Goal: Task Accomplishment & Management: Manage account settings

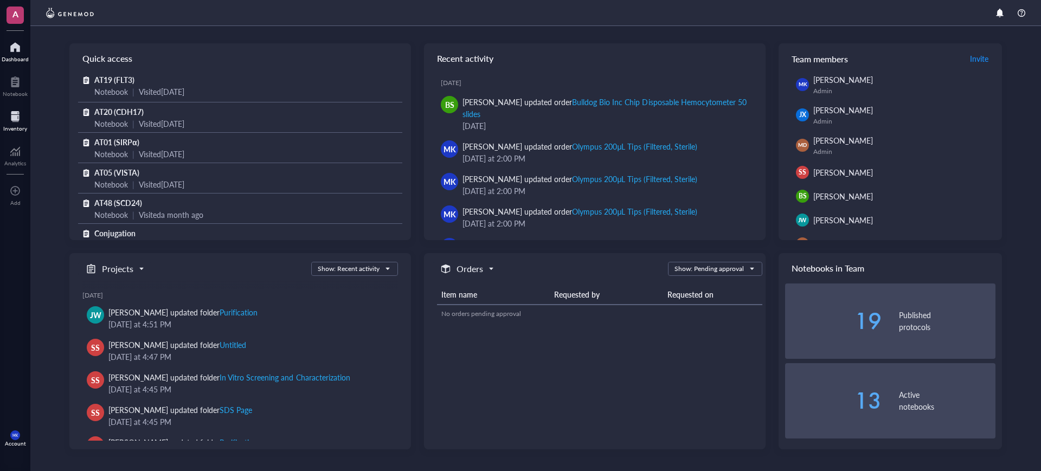
click at [24, 113] on div at bounding box center [15, 116] width 24 height 17
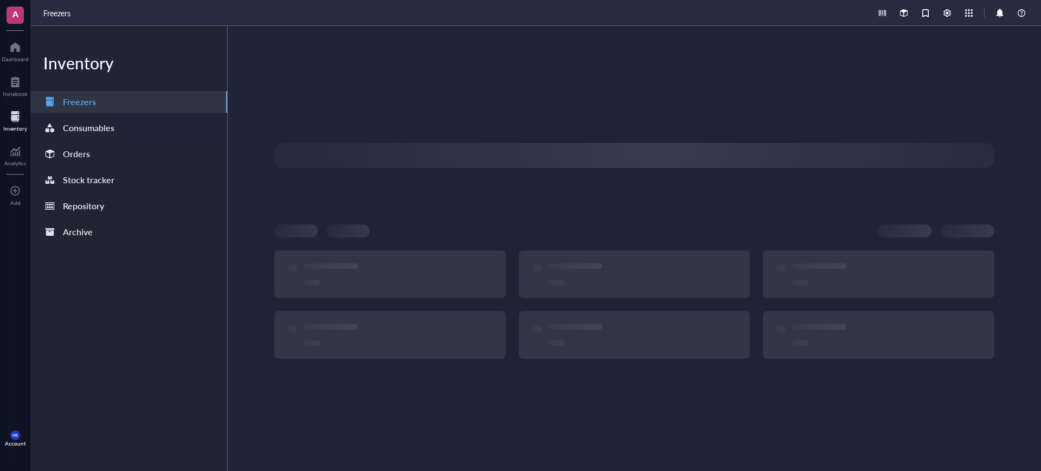
click at [94, 138] on div "Consumables" at bounding box center [128, 128] width 197 height 22
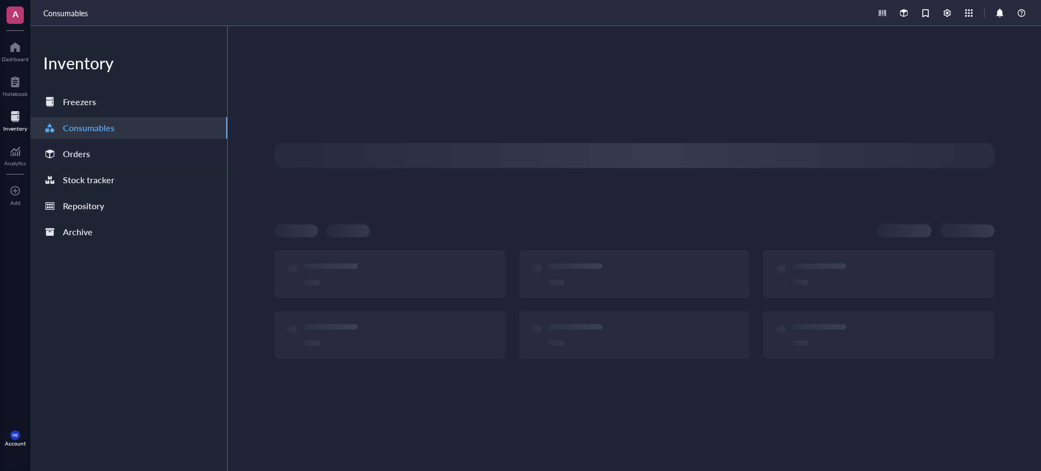
click at [95, 149] on div "Orders" at bounding box center [128, 154] width 197 height 22
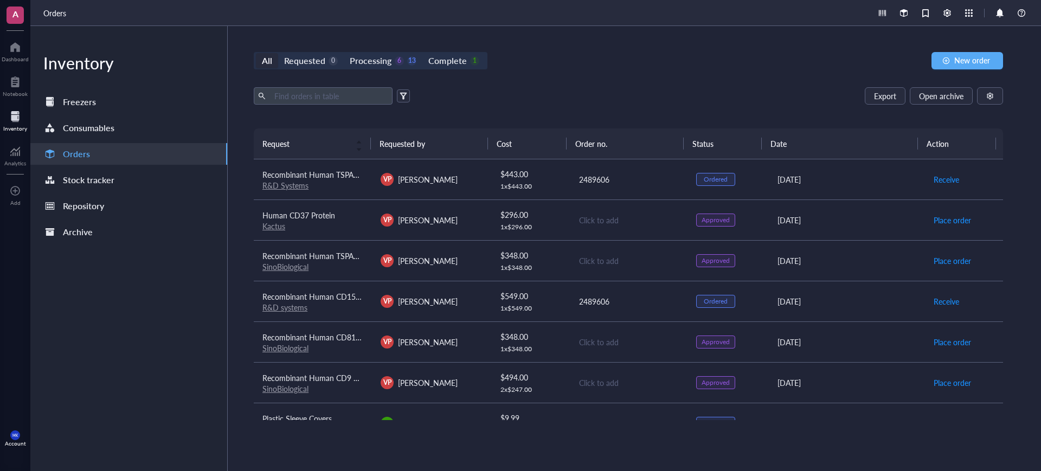
click at [664, 216] on div "Click to add" at bounding box center [629, 220] width 100 height 12
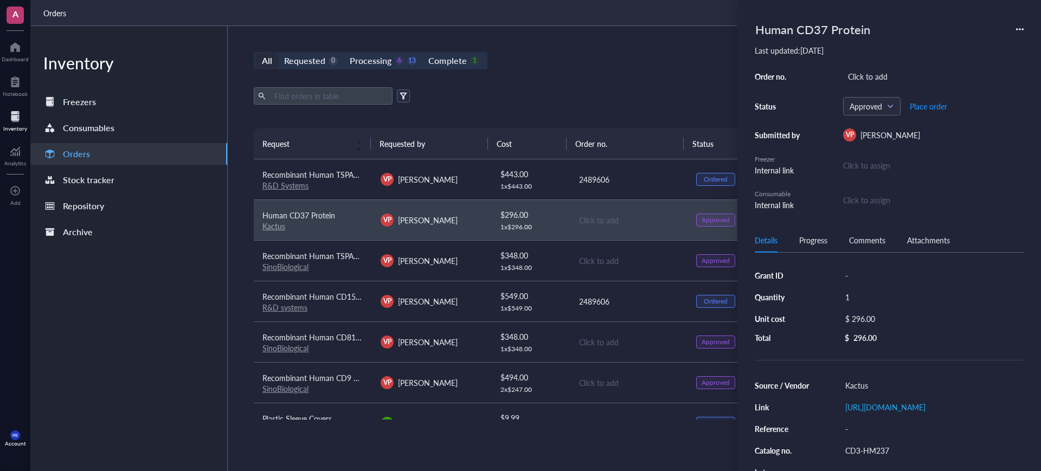
click at [568, 80] on div "All Requested 0 Processing 6 13 Complete 1 New order Export Open archive Reques…" at bounding box center [628, 248] width 801 height 445
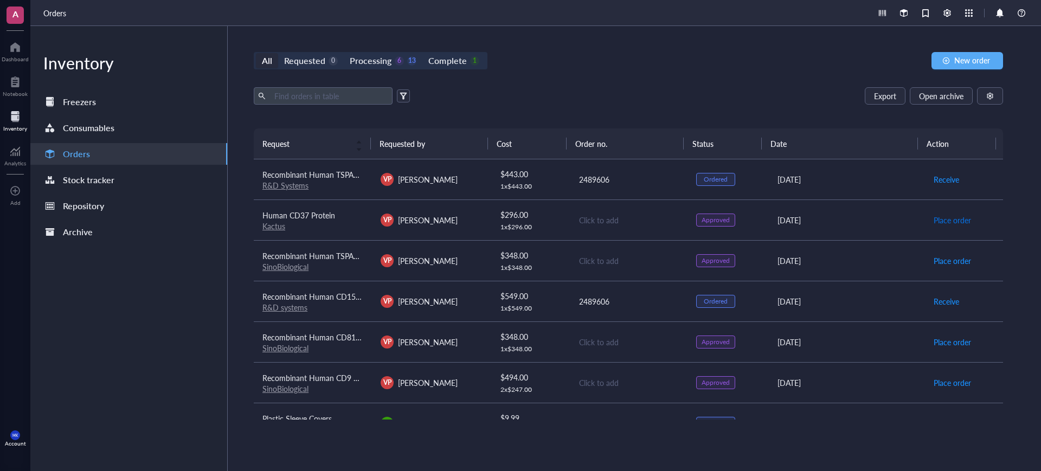
click at [947, 215] on span "Place order" at bounding box center [951, 220] width 37 height 12
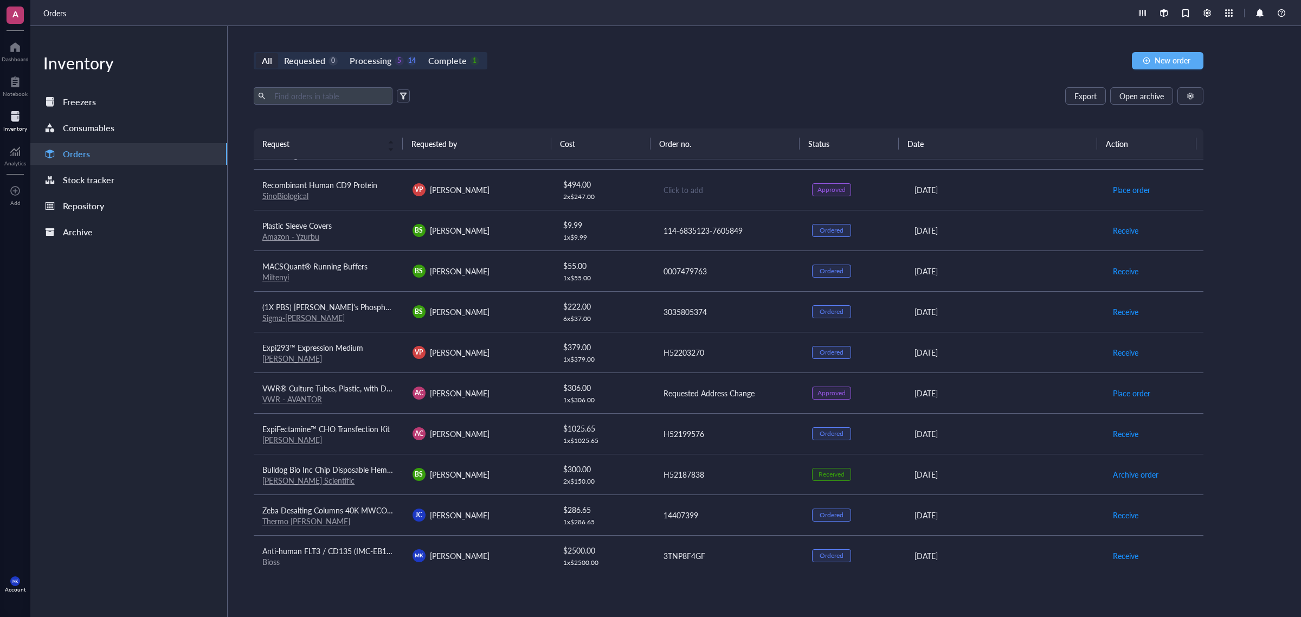
scroll to position [203, 0]
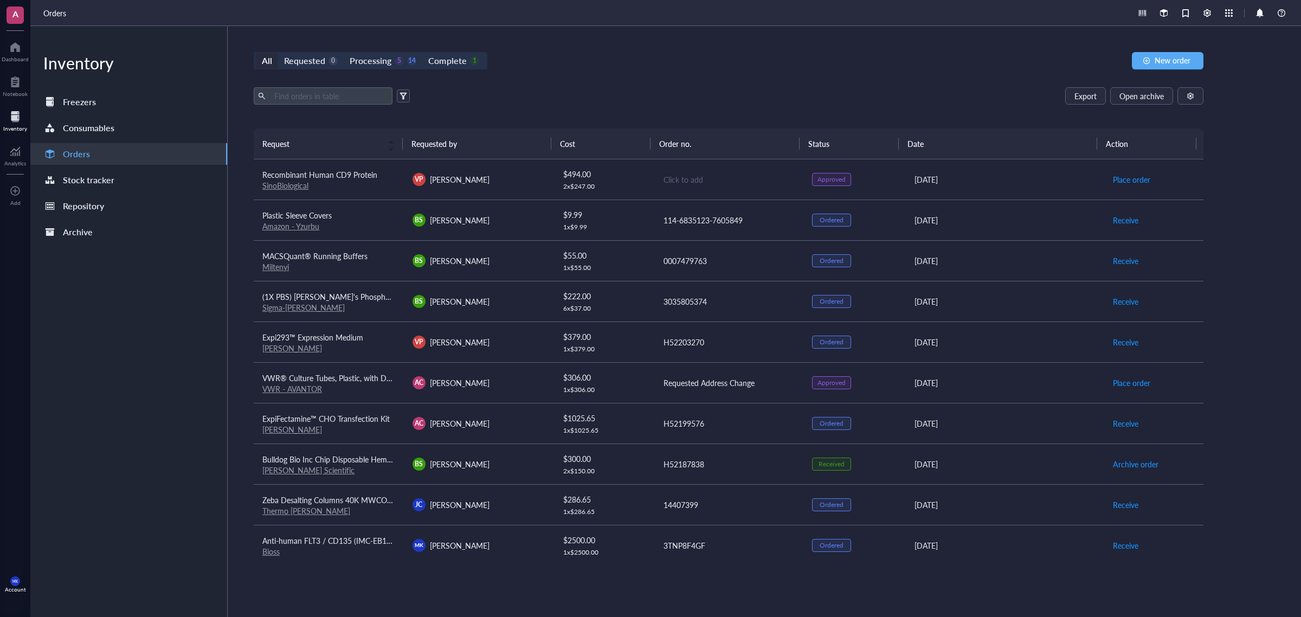
click at [305, 391] on link "VWR - AVANTOR" at bounding box center [292, 388] width 60 height 11
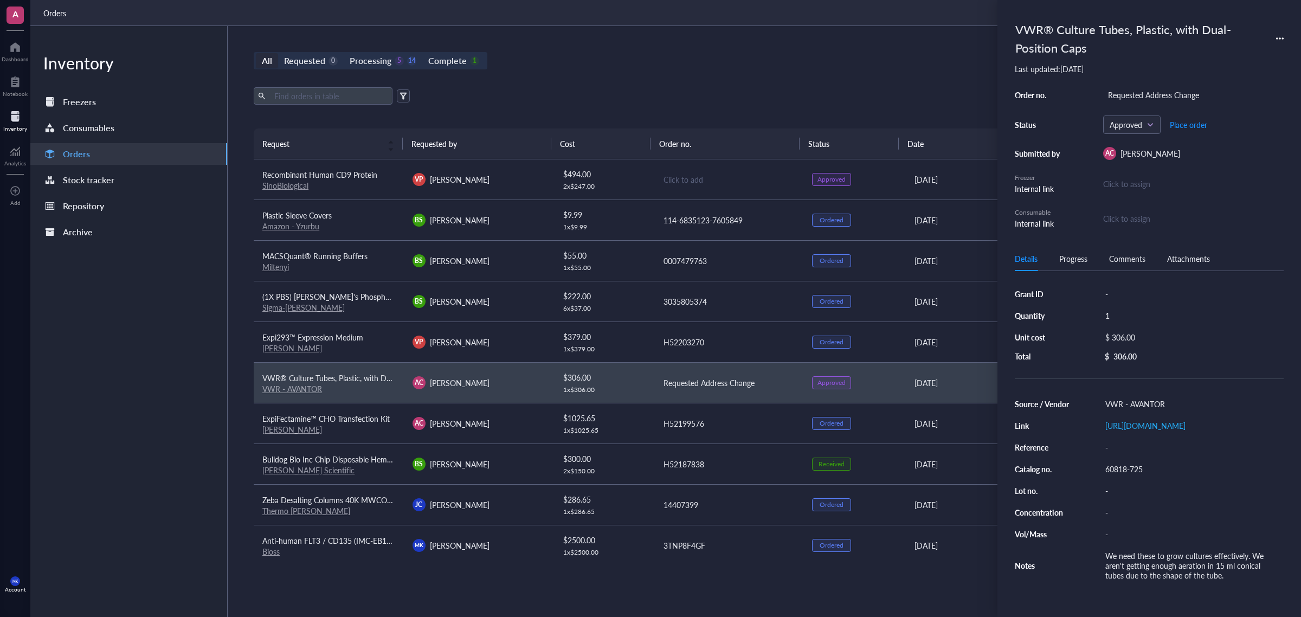
click at [707, 183] on div "Click to add" at bounding box center [729, 179] width 132 height 12
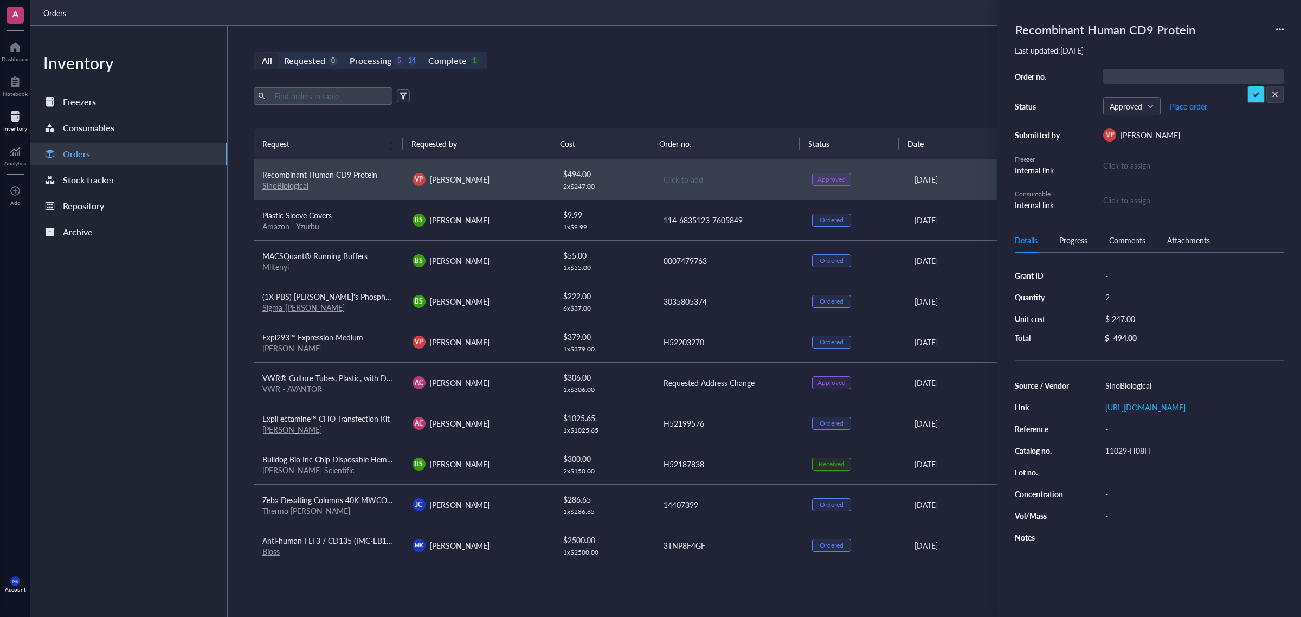
scroll to position [0, 0]
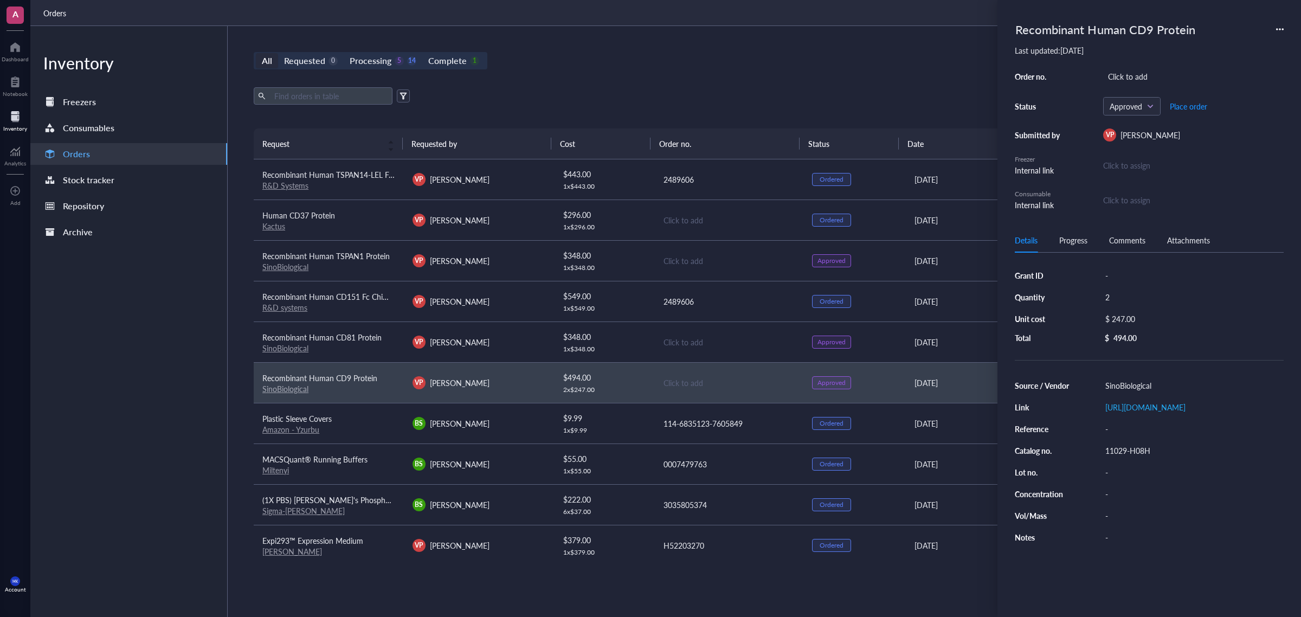
click at [674, 218] on div "Click to add" at bounding box center [729, 220] width 132 height 12
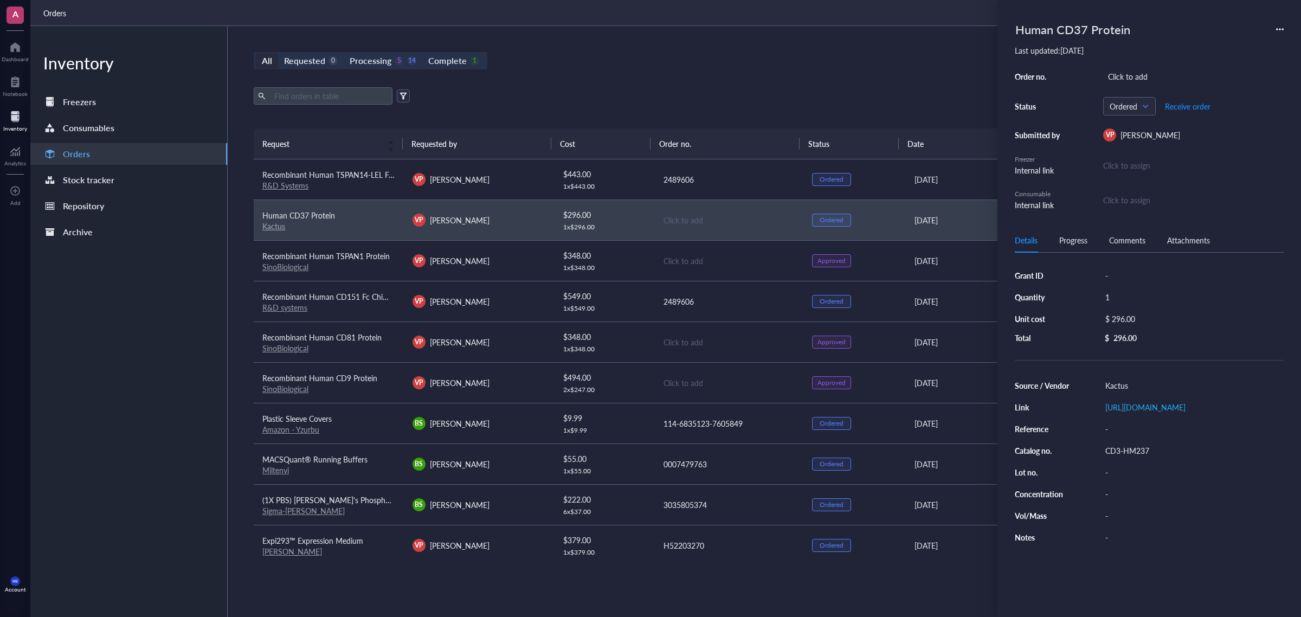
click at [1040, 67] on div "Human CD37 Protein Last updated: [DATE] Order no. Click to add Status Ordered R…" at bounding box center [1149, 113] width 269 height 193
click at [1040, 69] on div "Click to add" at bounding box center [1193, 76] width 180 height 15
type input "U7HEGGRA8"
click at [1040, 102] on span "Receive order" at bounding box center [1188, 106] width 46 height 9
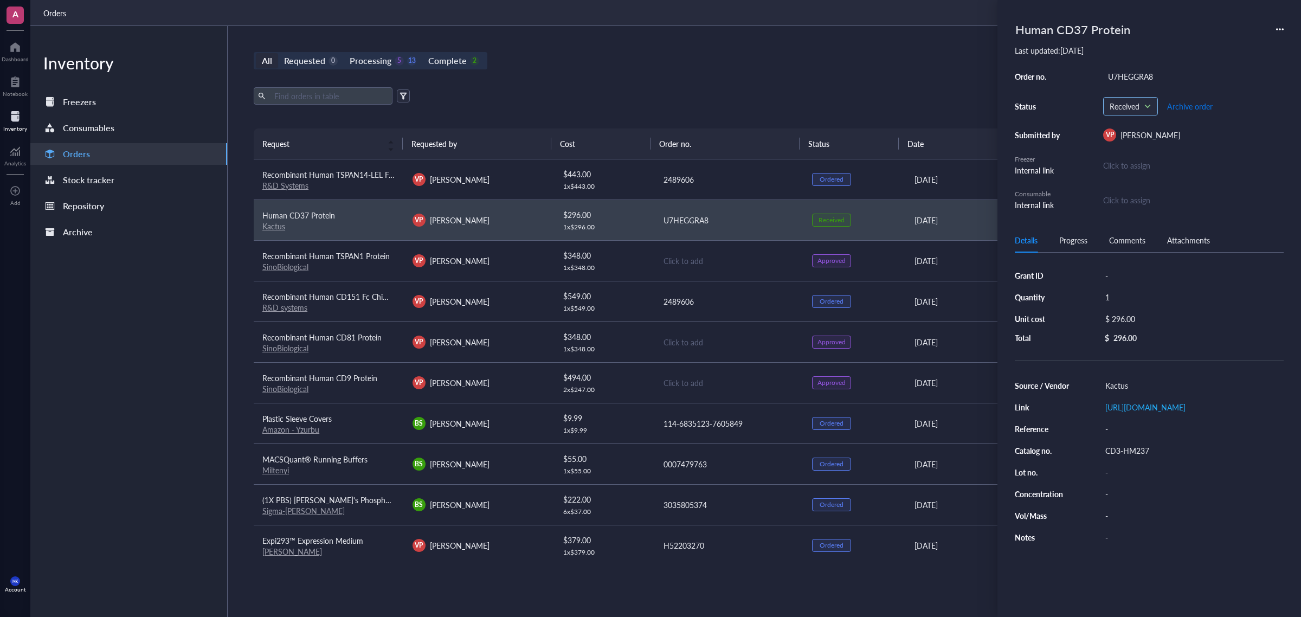
click at [1040, 104] on span "Received" at bounding box center [1129, 106] width 40 height 10
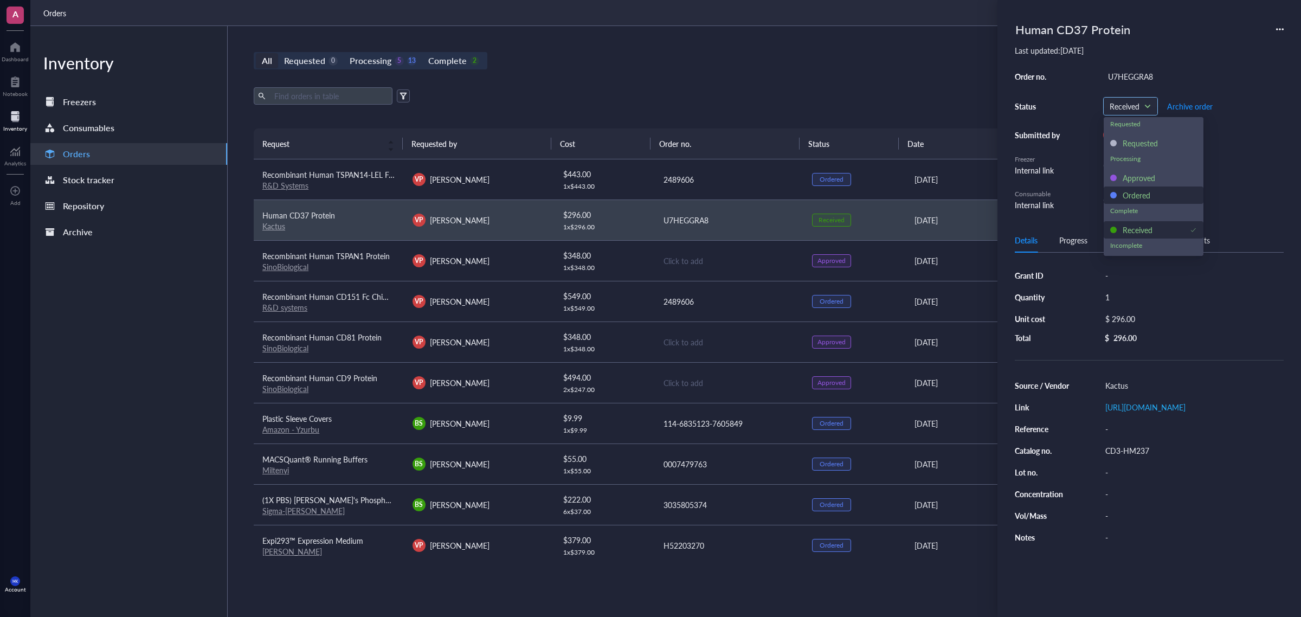
click at [1040, 190] on div "Ordered" at bounding box center [1136, 195] width 28 height 12
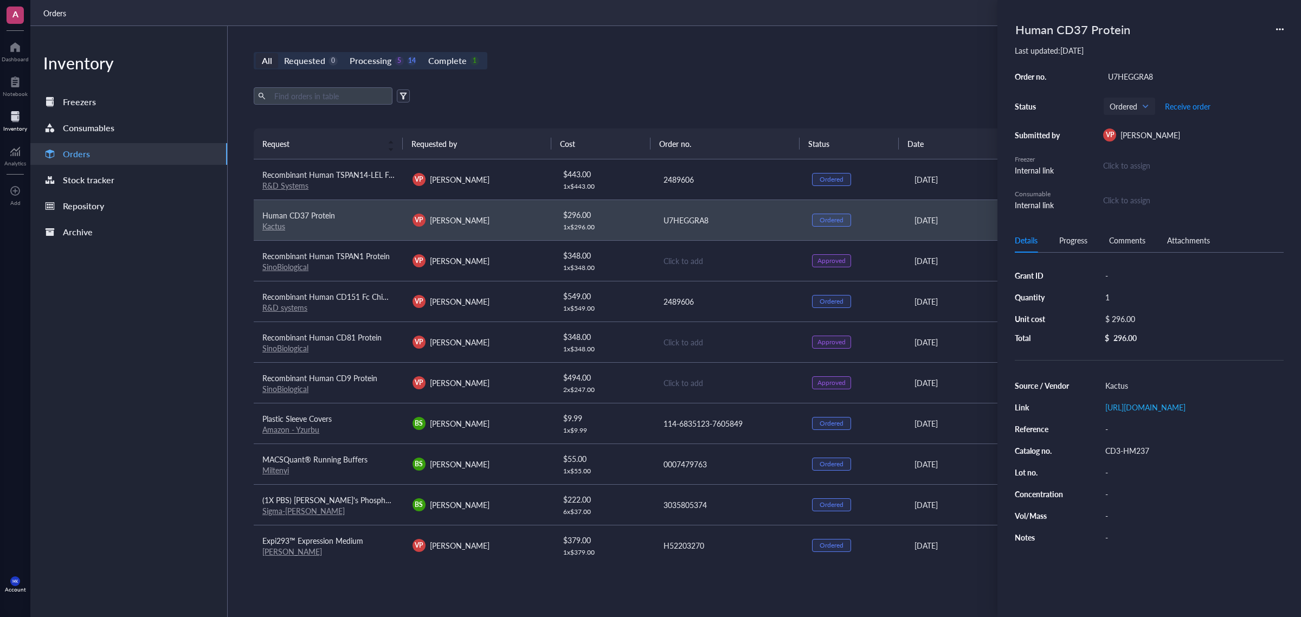
click at [851, 71] on div "All Requested 0 Processing 5 14 Complete 1 New order Export Open archive Reques…" at bounding box center [729, 321] width 1002 height 591
click at [844, 79] on div "All Requested 0 Processing 5 14 Complete 1 New order Export Open archive Reques…" at bounding box center [729, 321] width 1002 height 591
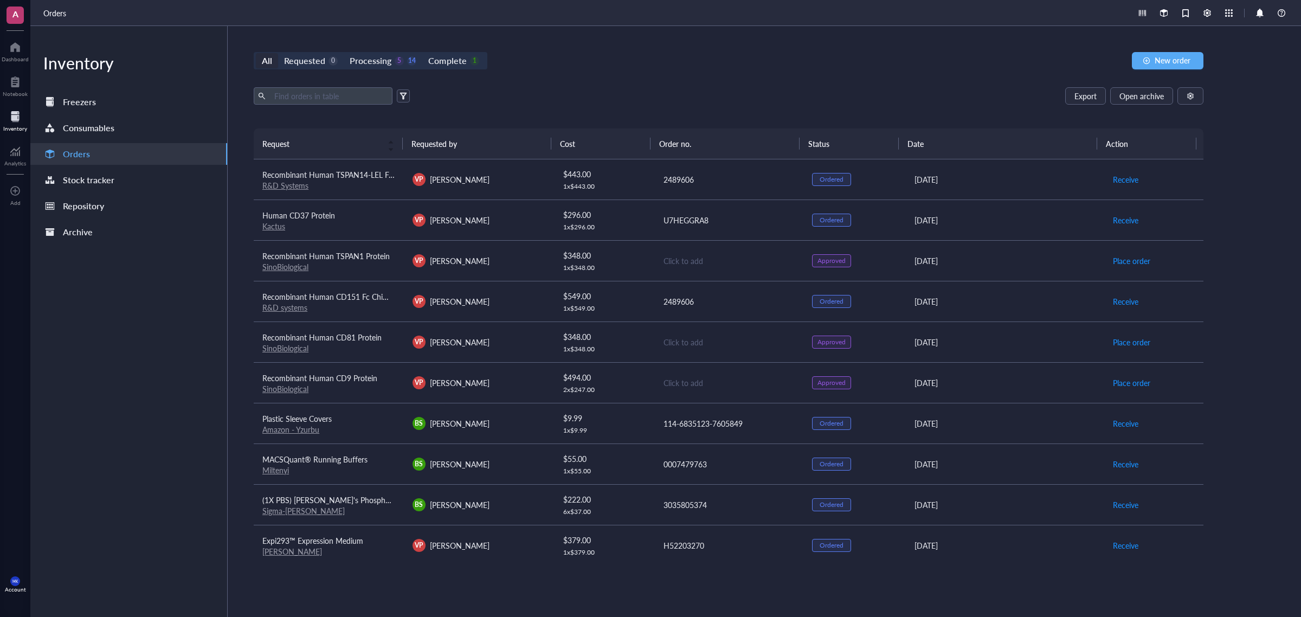
click at [689, 215] on div "U7HEGGRA8" at bounding box center [729, 220] width 132 height 12
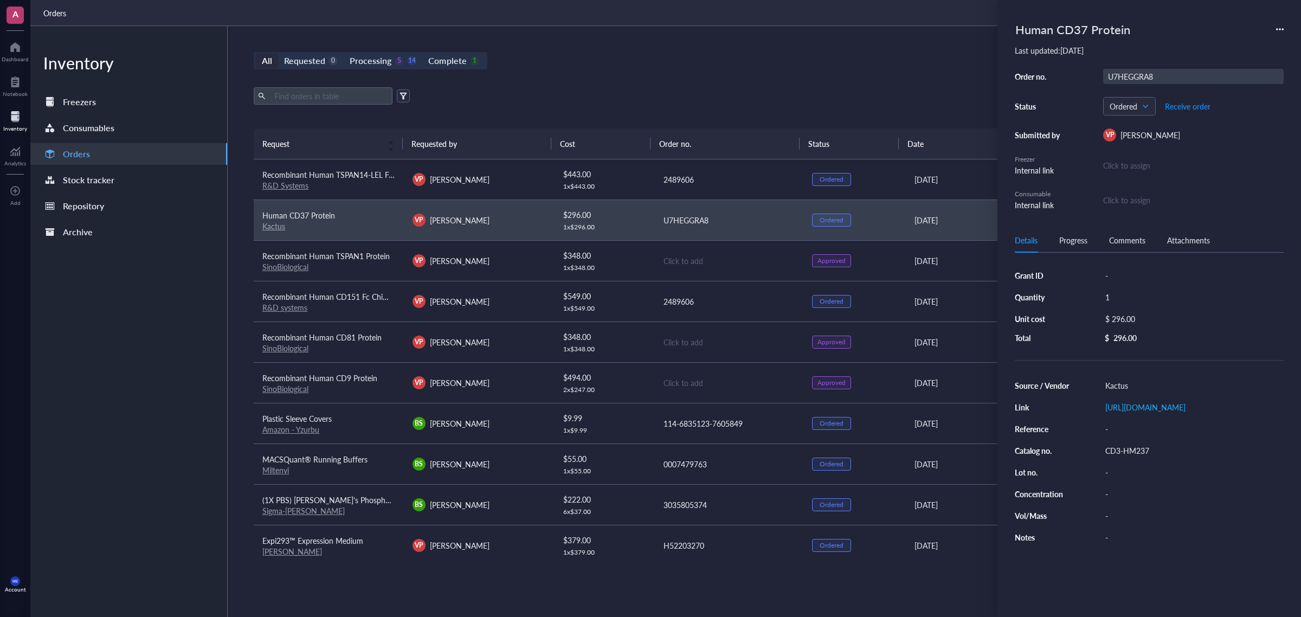
click at [1040, 79] on div "U7HEGGRA8" at bounding box center [1193, 76] width 180 height 15
type input "[US_VEHICLE_IDENTIFICATION_NUMBER]"
type input "21425987"
click at [801, 76] on div "All Requested 0 Processing 5 14 Complete 1 New order Export Open archive Reques…" at bounding box center [729, 321] width 1002 height 591
